Goal: Transaction & Acquisition: Obtain resource

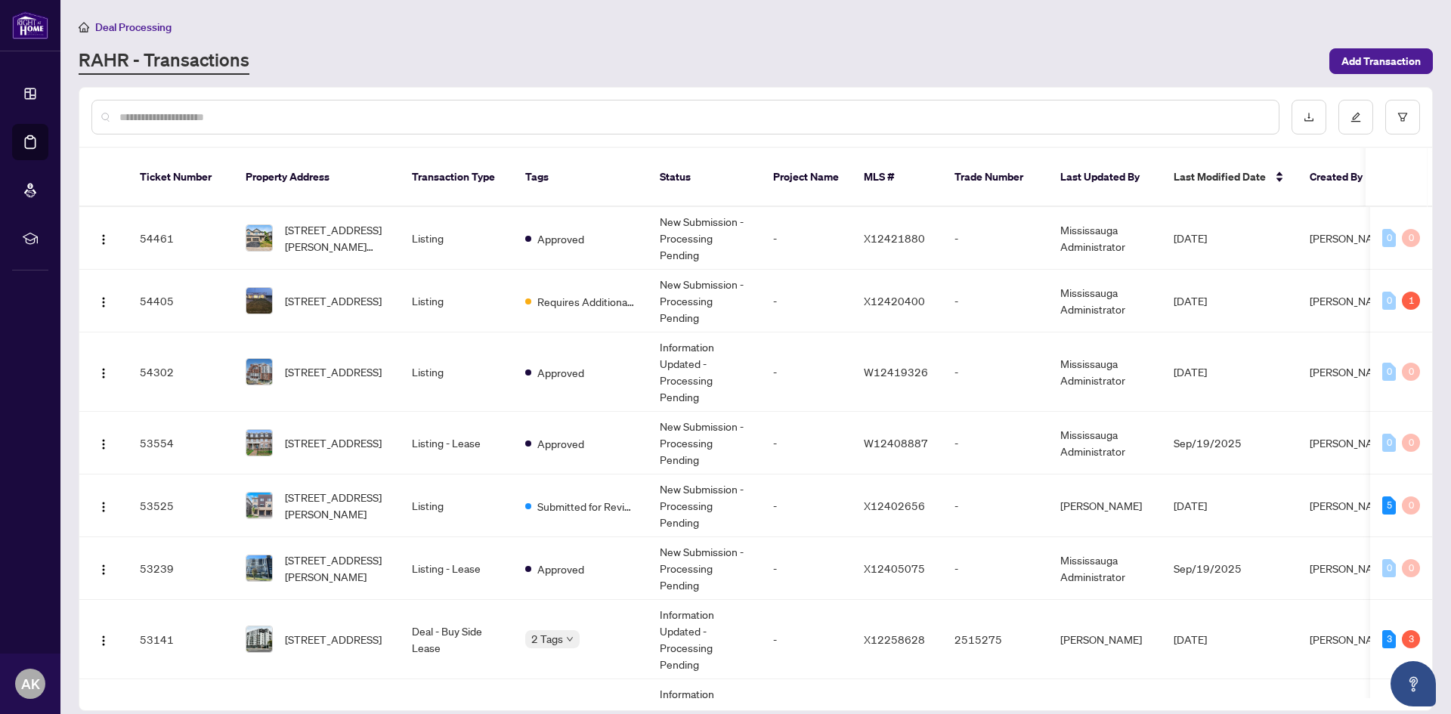
scroll to position [827, 0]
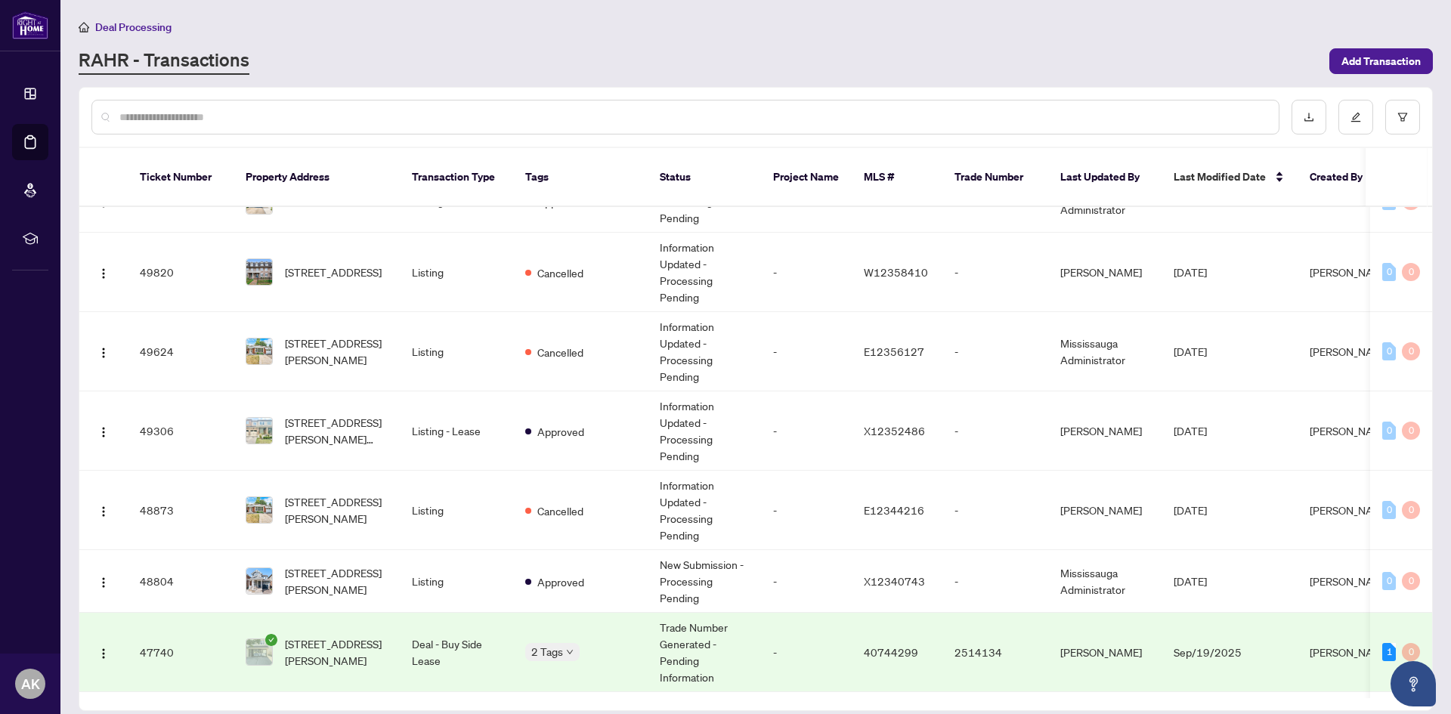
click at [288, 105] on div at bounding box center [685, 117] width 1188 height 35
click at [292, 117] on input "text" at bounding box center [692, 117] width 1147 height 17
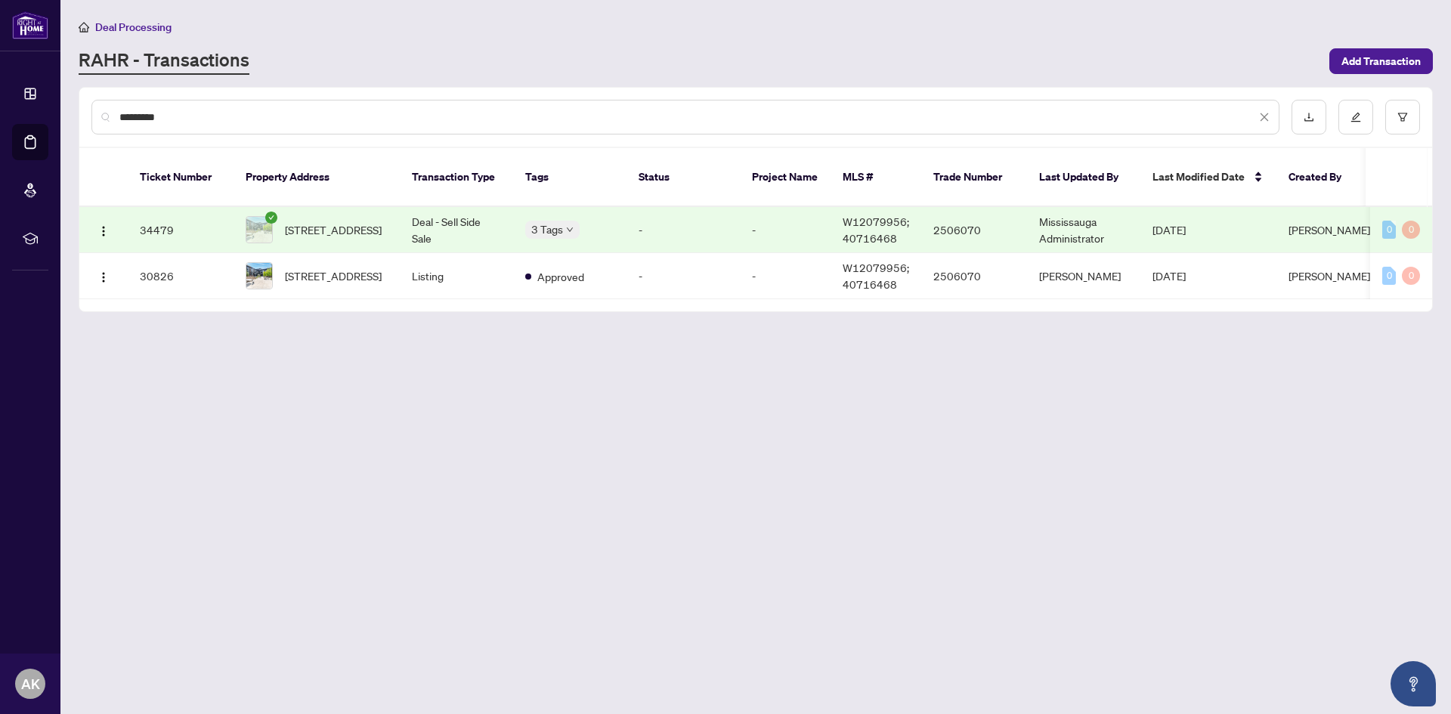
scroll to position [0, 0]
type input "*********"
click at [744, 209] on td "-" at bounding box center [785, 230] width 91 height 46
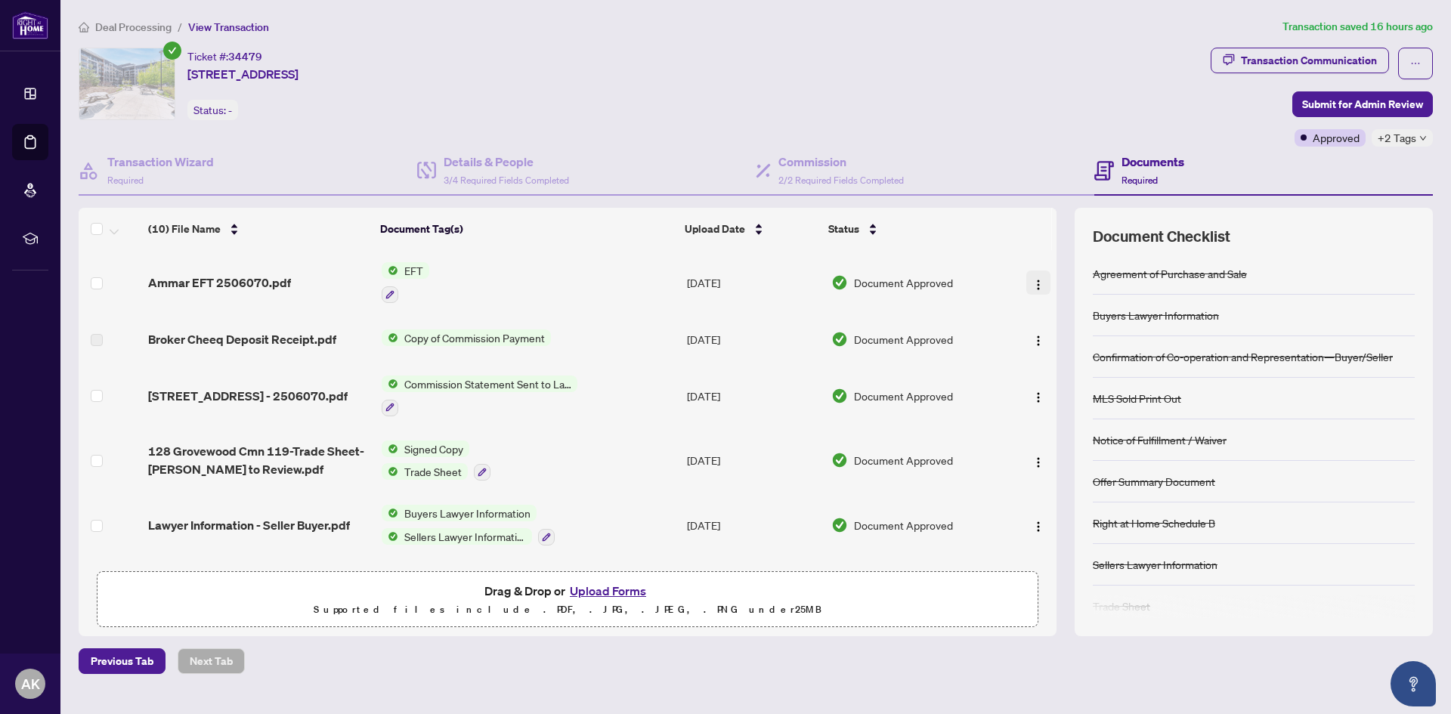
click at [1032, 280] on img "button" at bounding box center [1038, 285] width 12 height 12
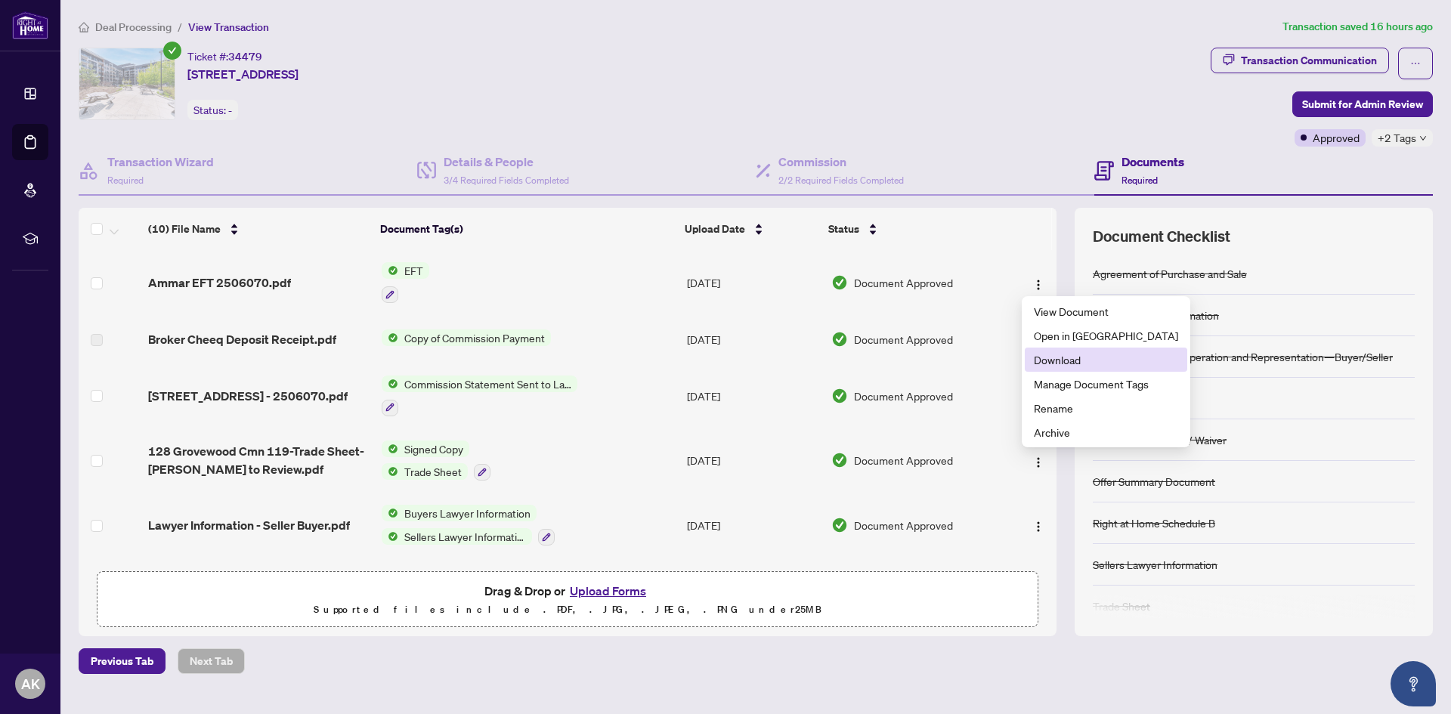
click at [1054, 359] on span "Download" at bounding box center [1106, 359] width 144 height 17
